Goal: Information Seeking & Learning: Learn about a topic

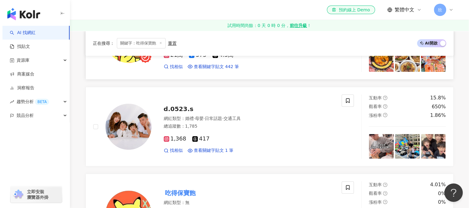
scroll to position [153, 0]
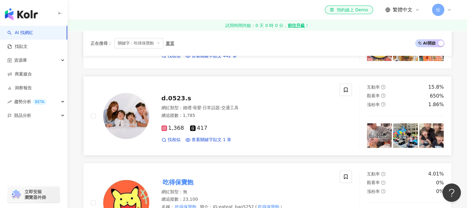
click at [176, 99] on span "d.0523.s" at bounding box center [176, 98] width 30 height 7
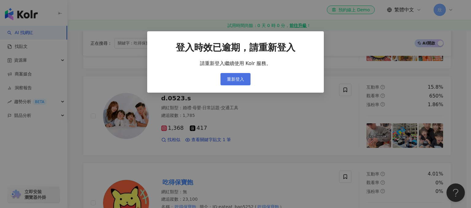
click at [242, 80] on span "重新登入" at bounding box center [235, 79] width 17 height 5
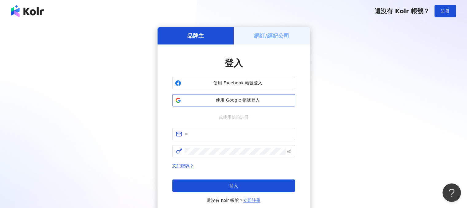
click at [235, 101] on span "使用 Google 帳號登入" at bounding box center [238, 100] width 109 height 6
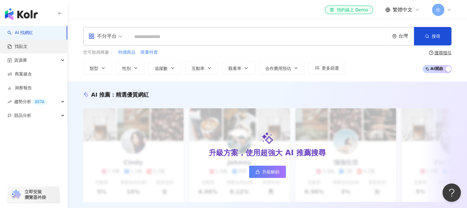
click at [28, 46] on link "找貼文" at bounding box center [17, 47] width 20 height 6
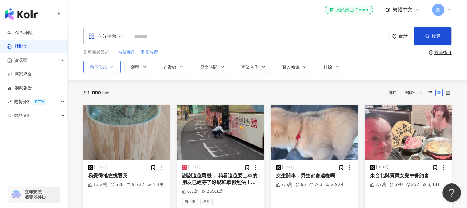
click at [112, 66] on icon "button" at bounding box center [111, 66] width 5 height 5
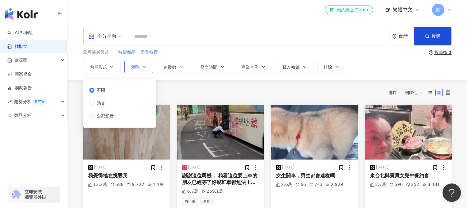
click at [143, 69] on button "類型" at bounding box center [138, 67] width 29 height 12
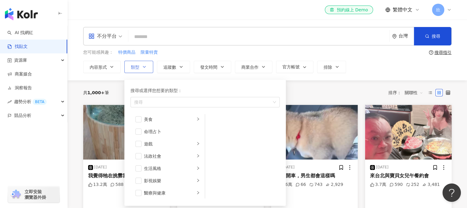
scroll to position [61, 0]
click at [161, 143] on div "美食" at bounding box center [169, 146] width 51 height 7
click at [137, 146] on span "button" at bounding box center [138, 146] width 6 height 6
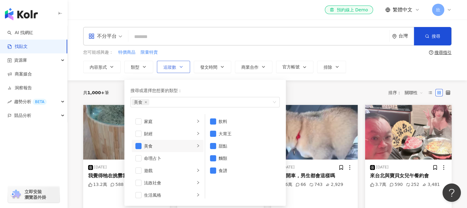
click at [172, 66] on span "追蹤數" at bounding box center [169, 67] width 13 height 5
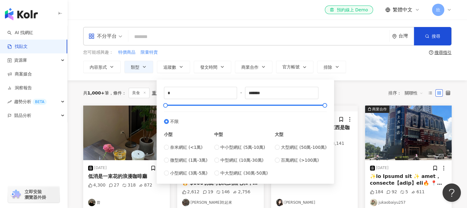
click at [371, 72] on div "內容形式 類型 追蹤數 發文時間 商業合作 官方帳號 排除 不限 貼文 全部影音 * - ******* 不限 小型 奈米網紅 (<1萬) 微型網紅 (1萬-…" at bounding box center [267, 67] width 368 height 12
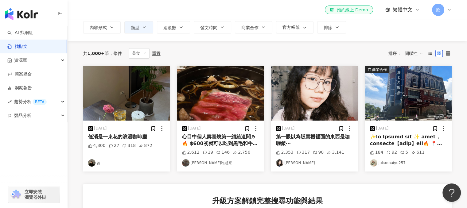
scroll to position [31, 0]
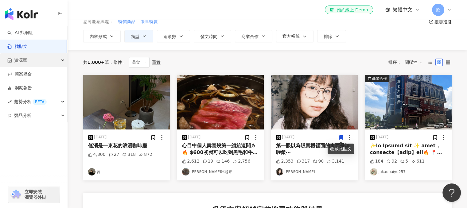
click at [38, 61] on div "資源庫" at bounding box center [33, 60] width 67 height 14
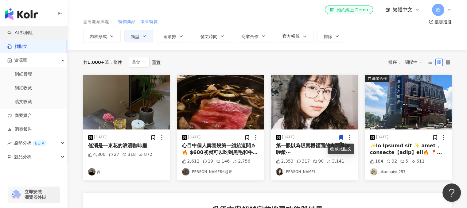
click at [33, 32] on link "AI 找網紅" at bounding box center [20, 33] width 26 height 6
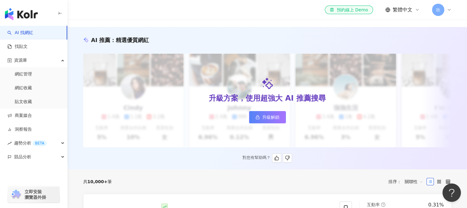
scroll to position [61, 0]
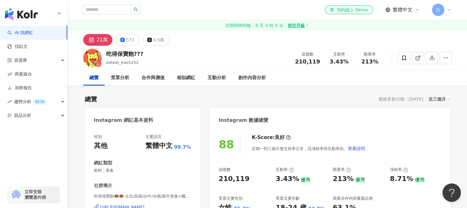
drag, startPoint x: 0, startPoint y: 0, endPoint x: 283, endPoint y: 48, distance: 287.3
click at [283, 48] on div "吃得保寶飽??? eateat_bao5252 追蹤數 210,119 互動率 3.43% 觀看率 213%" at bounding box center [267, 58] width 393 height 24
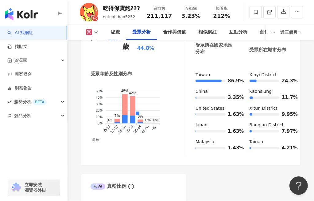
scroll to position [855, 0]
